Goal: Find specific page/section: Find specific page/section

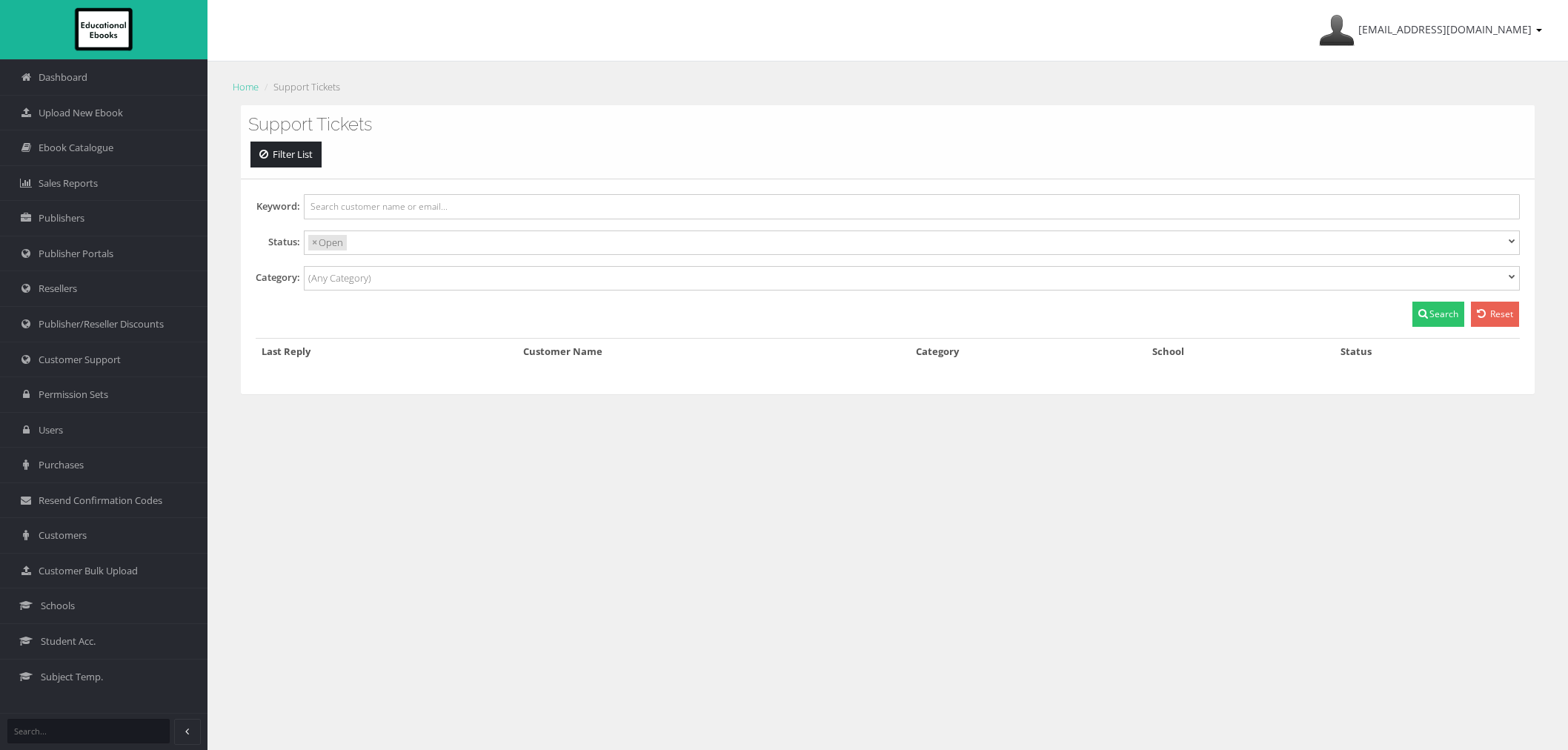
select select
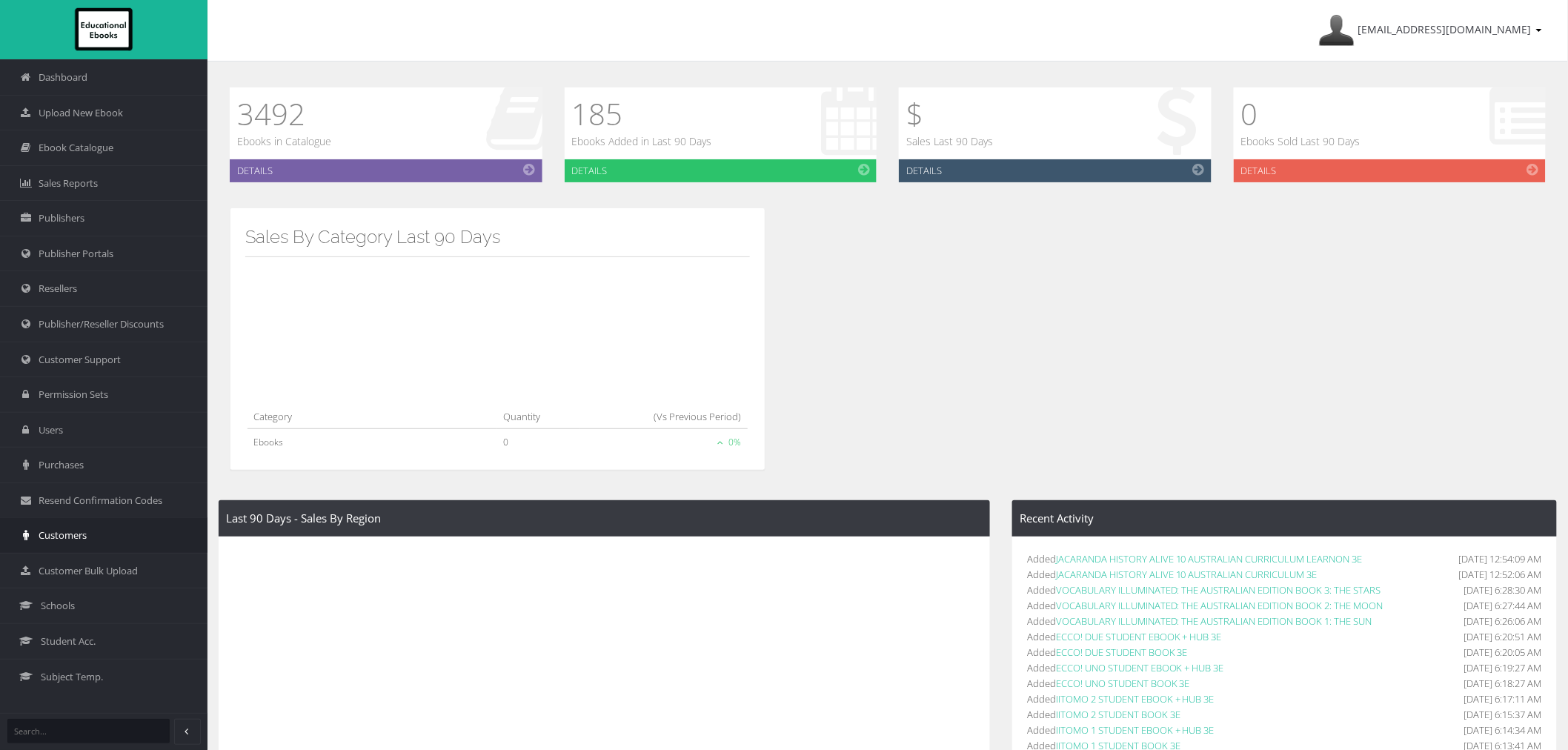
click at [62, 547] on link "Customers" at bounding box center [103, 535] width 208 height 36
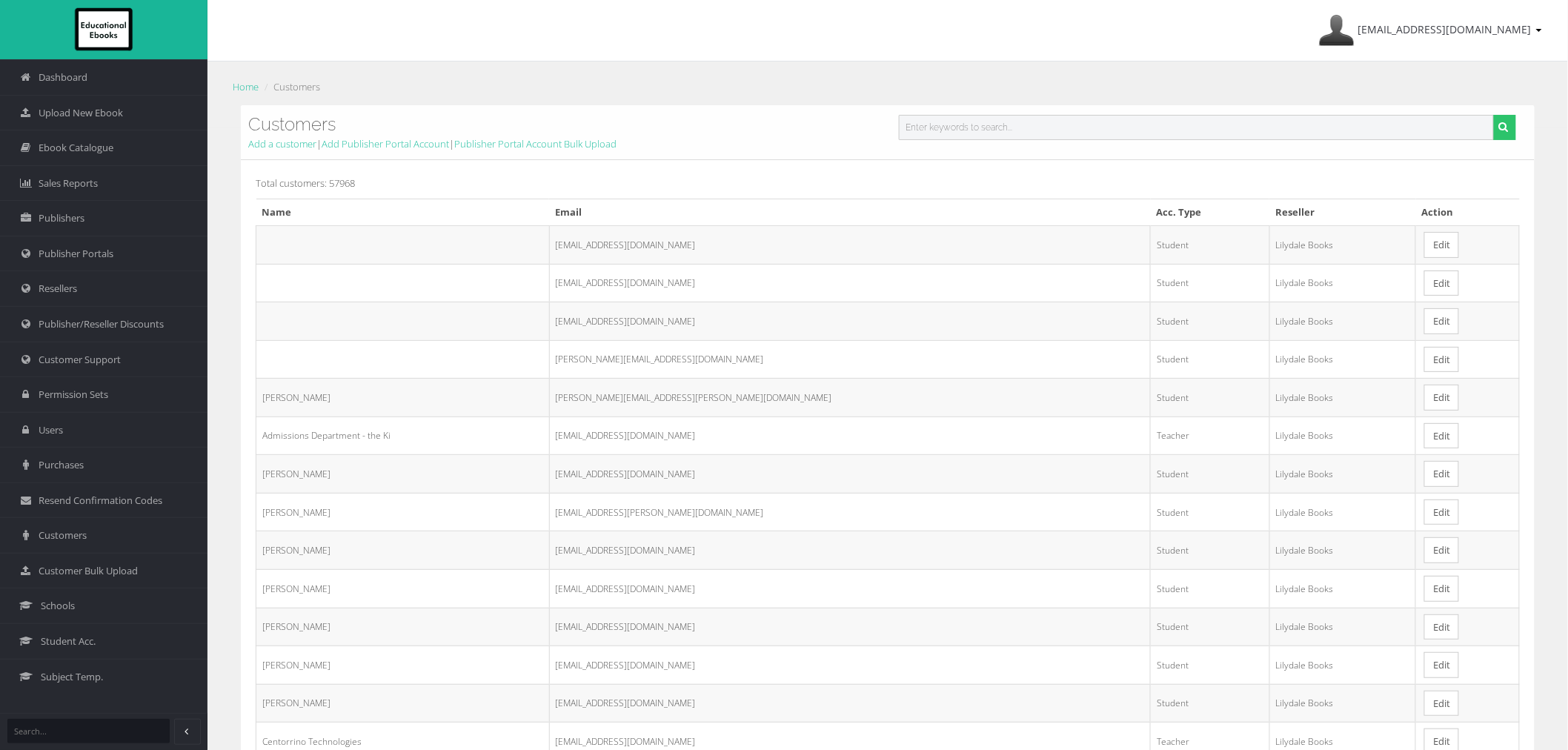
click at [960, 136] on input "text" at bounding box center [1197, 127] width 595 height 25
paste input "Hogan-Li@Student.oxley.vic.edu.au"
type input "Hogan-Li@Student.oxley.vic.edu.au"
click at [1493, 115] on button "submit" at bounding box center [1504, 127] width 23 height 25
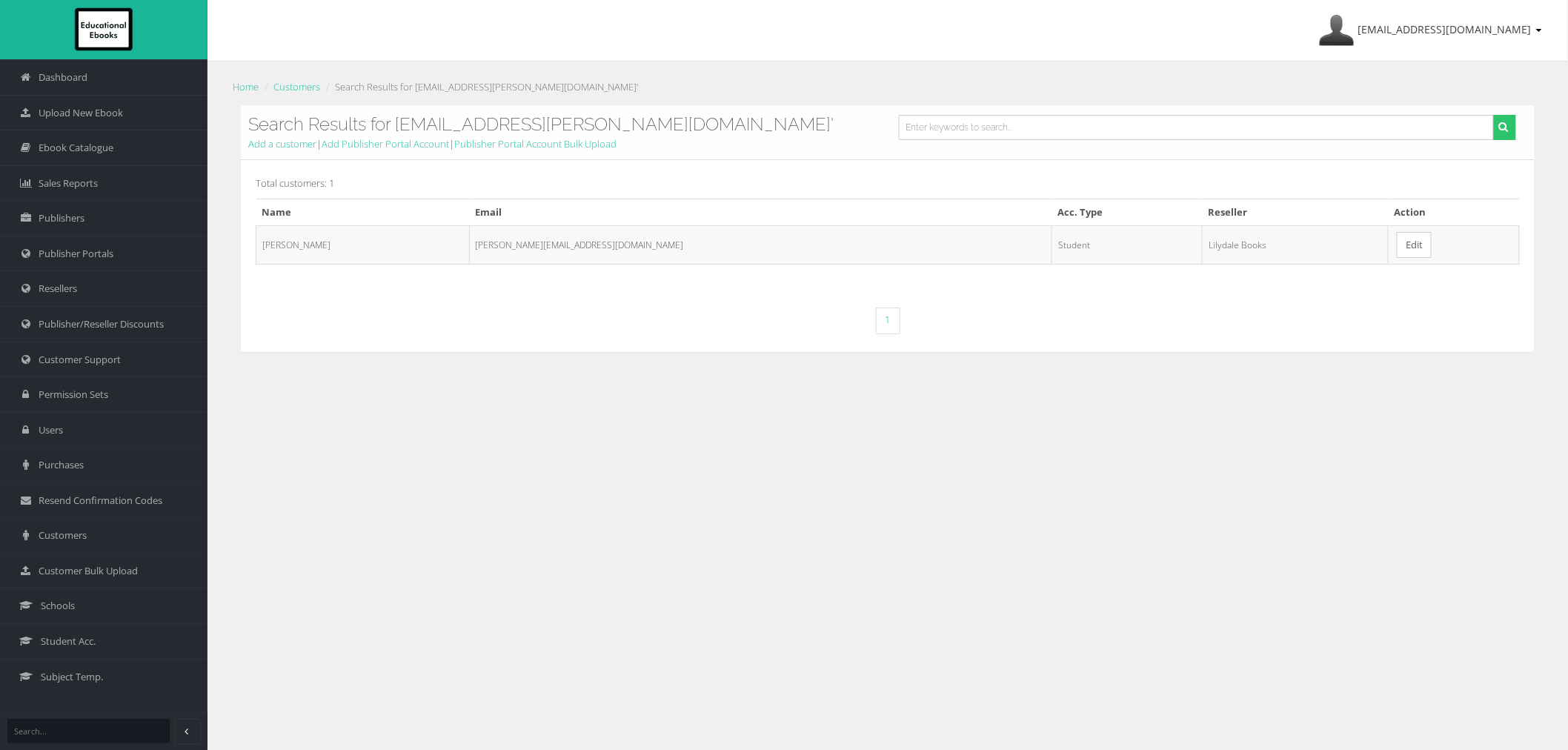
click at [1389, 250] on td "Edit" at bounding box center [1454, 244] width 131 height 38
click at [1389, 248] on td "Edit" at bounding box center [1454, 244] width 131 height 38
click at [1397, 246] on link "Edit" at bounding box center [1415, 245] width 35 height 26
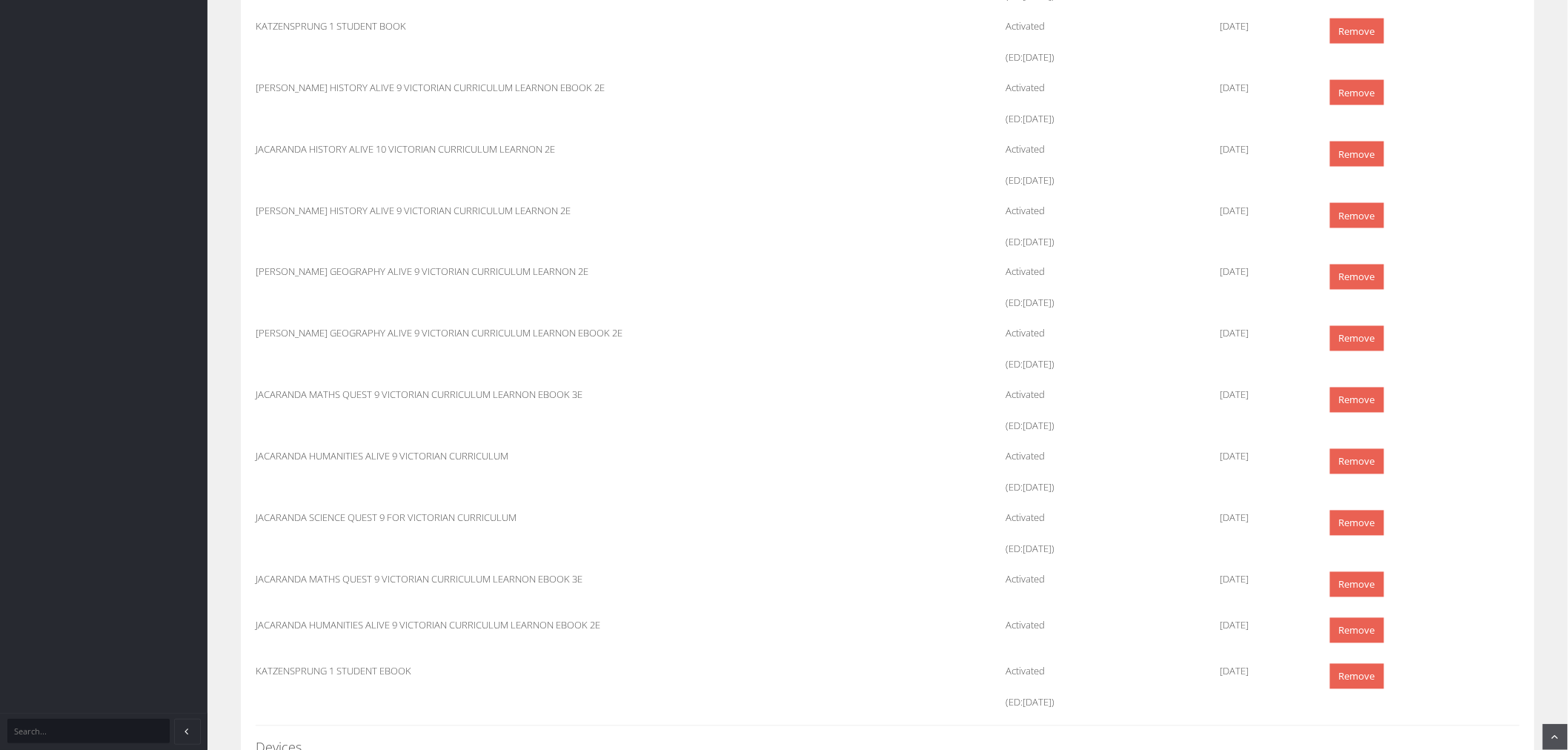
scroll to position [1071, 0]
